Goal: Task Accomplishment & Management: Manage account settings

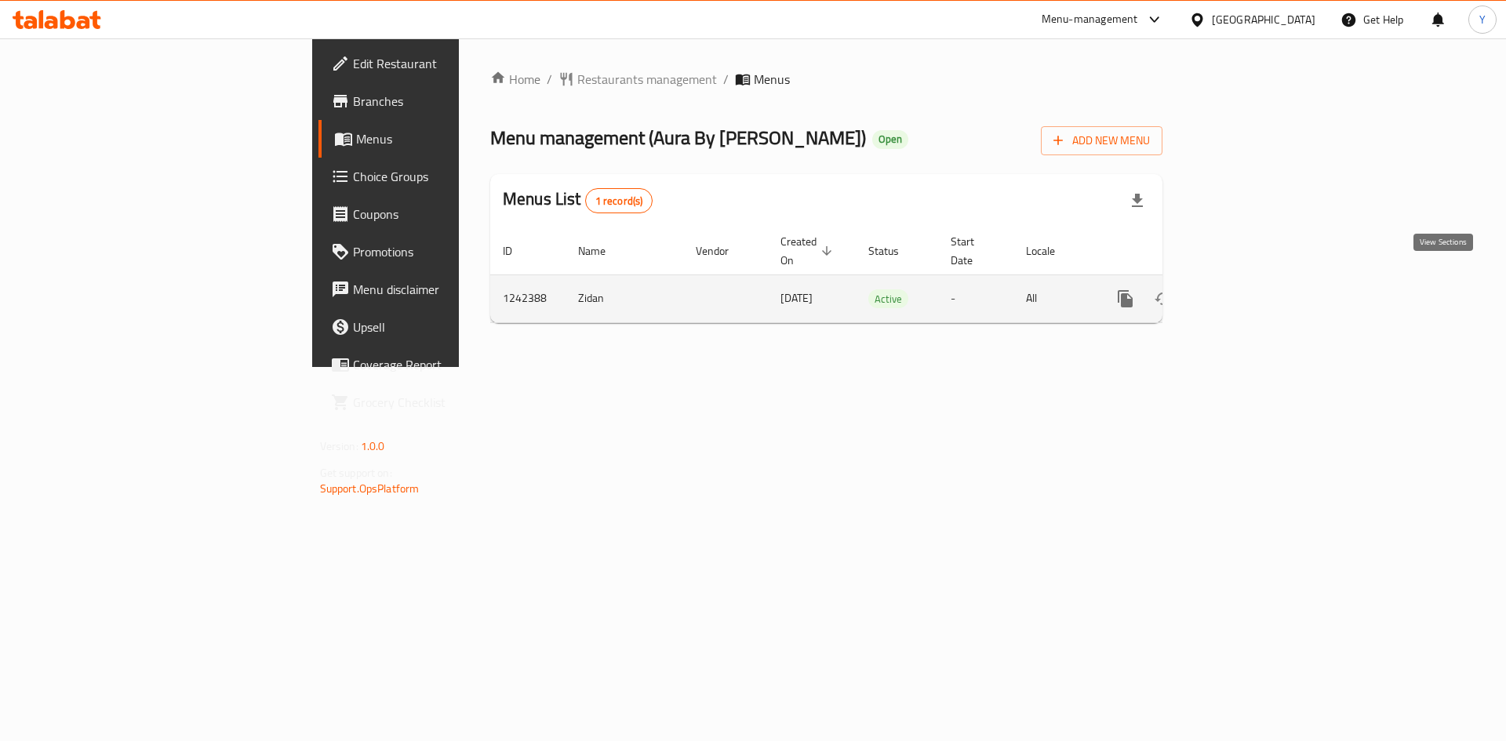
click at [1248, 289] on icon "enhanced table" at bounding box center [1238, 298] width 19 height 19
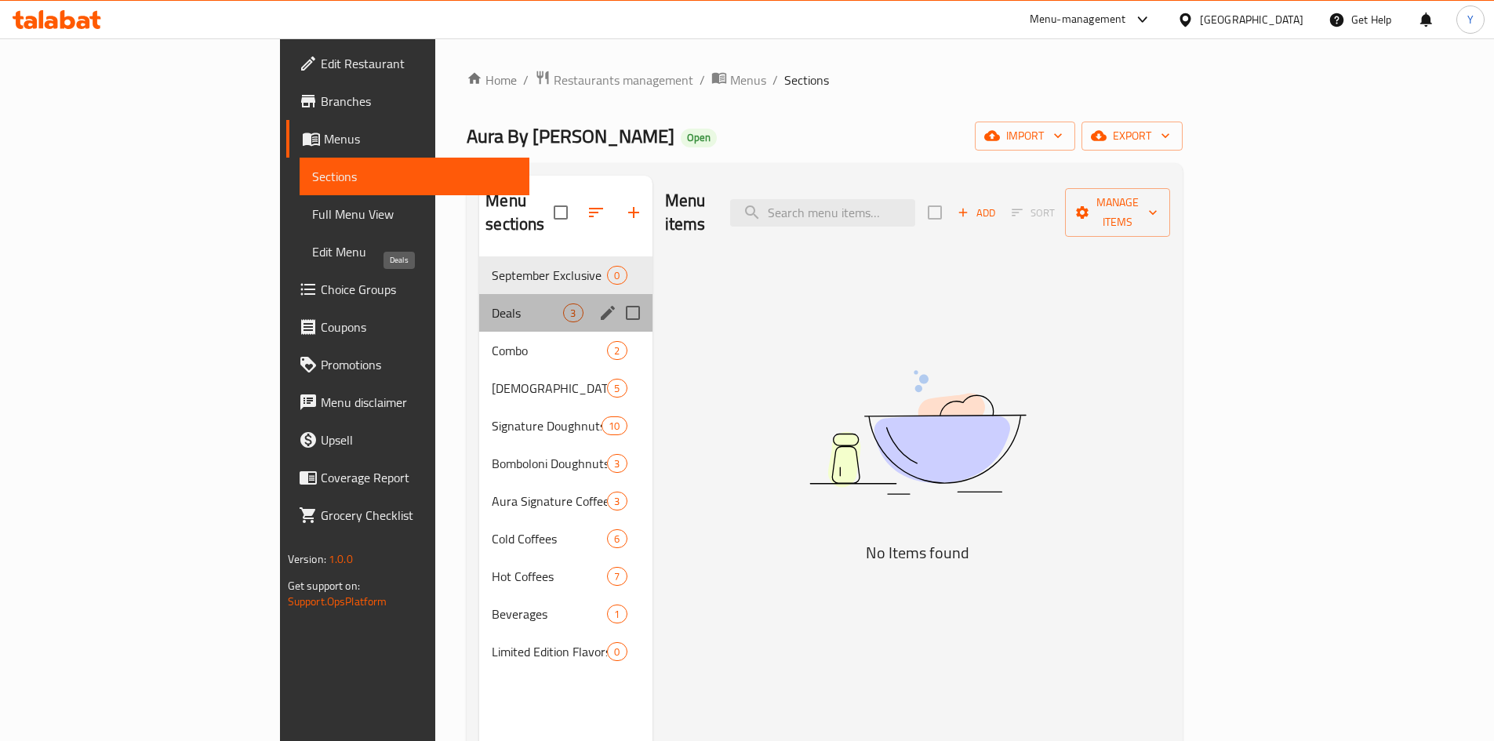
click at [492, 304] on span "Deals" at bounding box center [527, 313] width 71 height 19
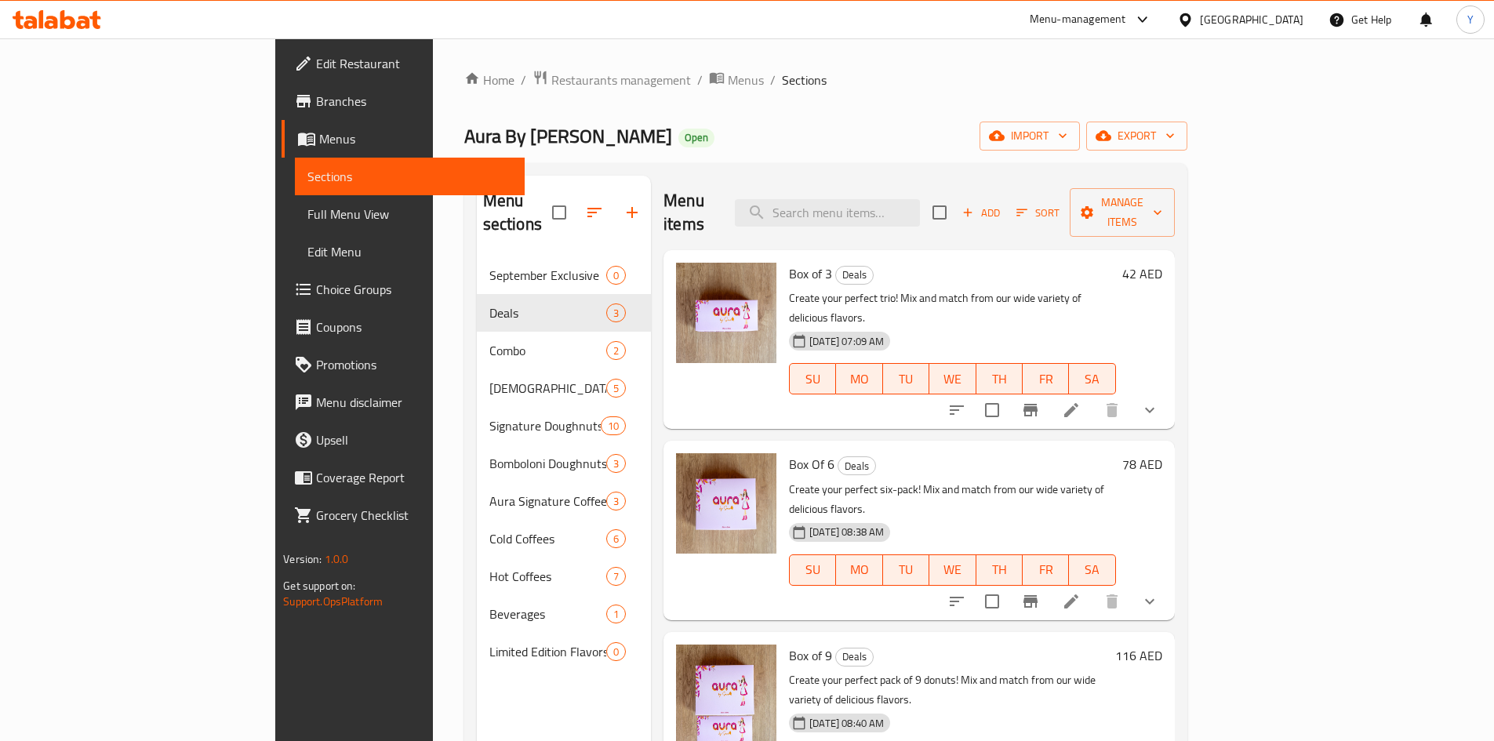
click at [1257, 27] on div "[GEOGRAPHIC_DATA]" at bounding box center [1252, 19] width 104 height 17
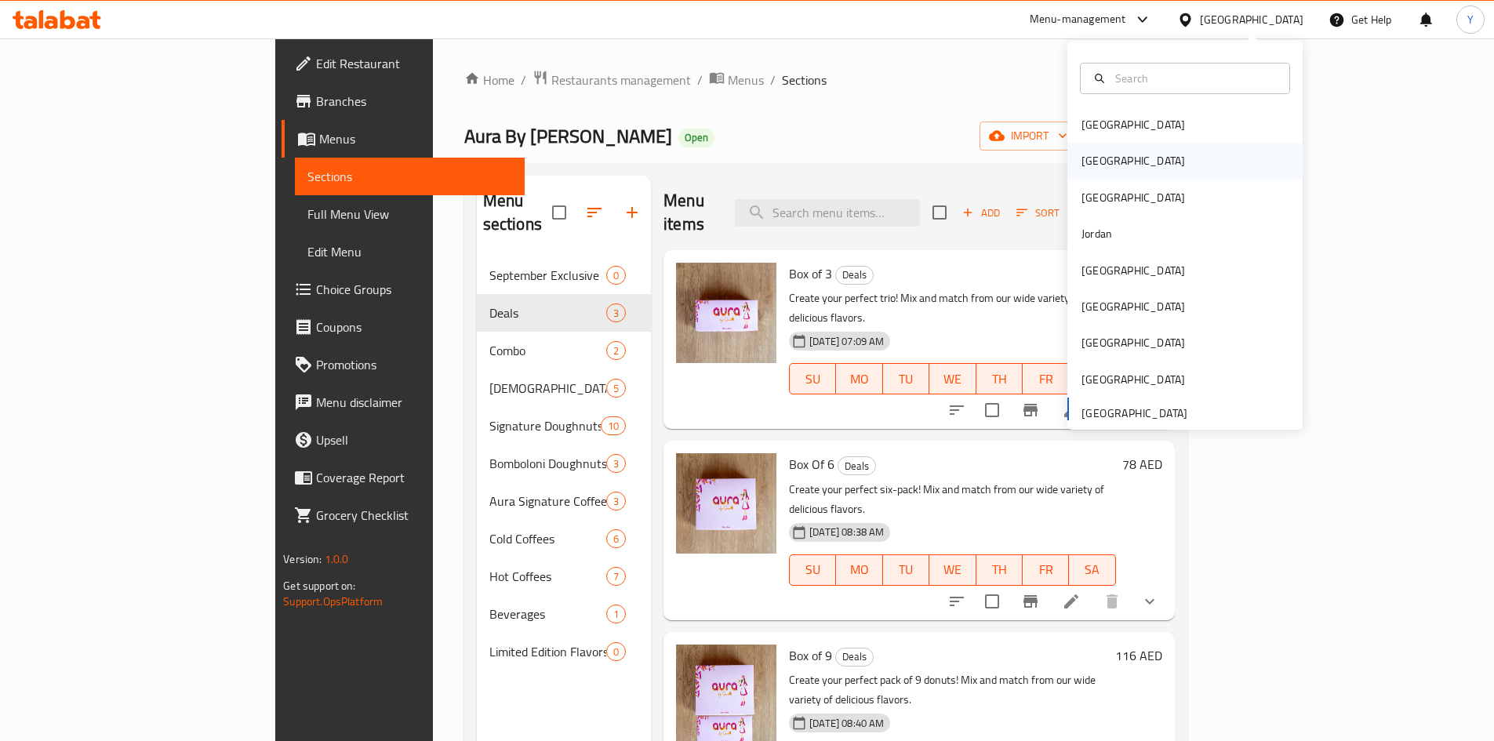
click at [1151, 162] on div "[GEOGRAPHIC_DATA]" at bounding box center [1185, 161] width 235 height 36
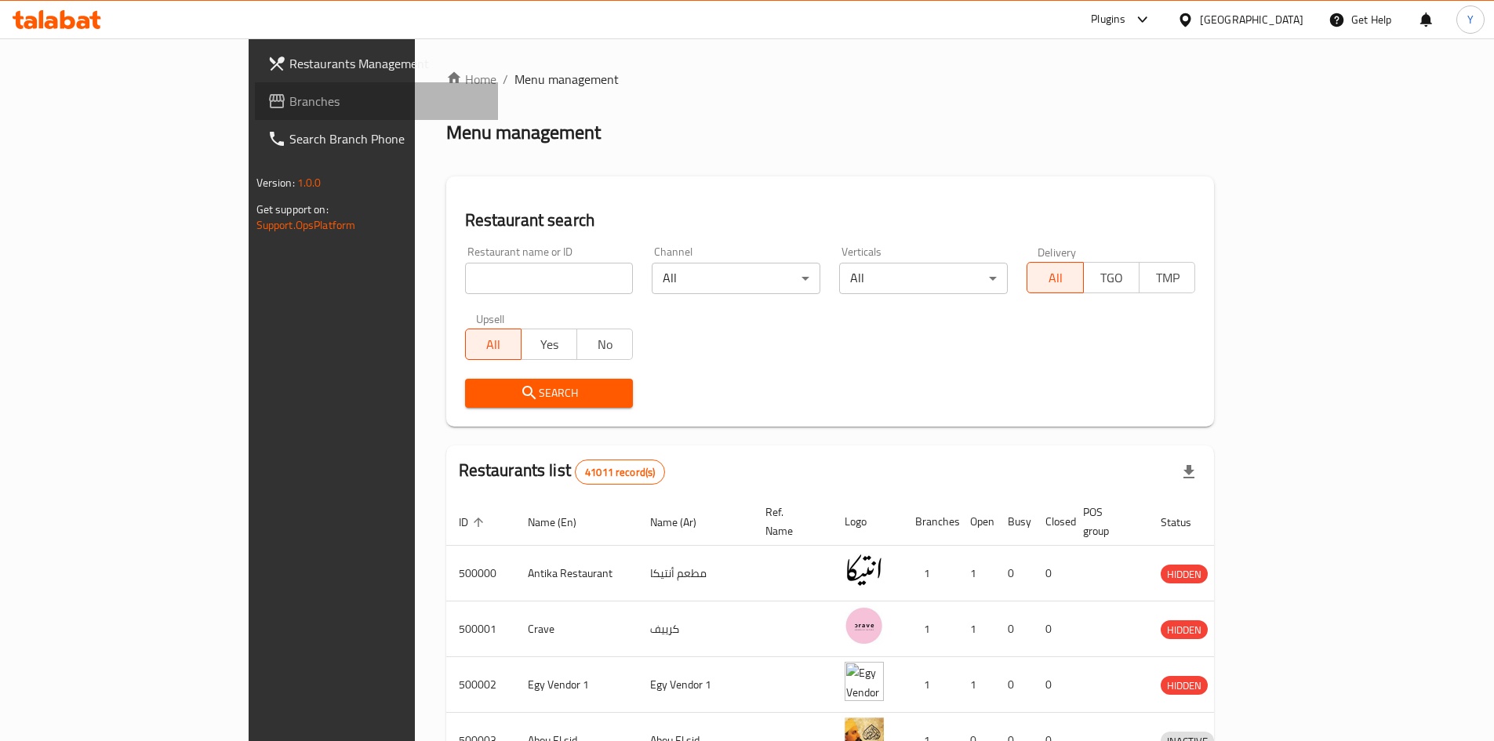
click at [289, 109] on span "Branches" at bounding box center [387, 101] width 196 height 19
